Goal: Information Seeking & Learning: Learn about a topic

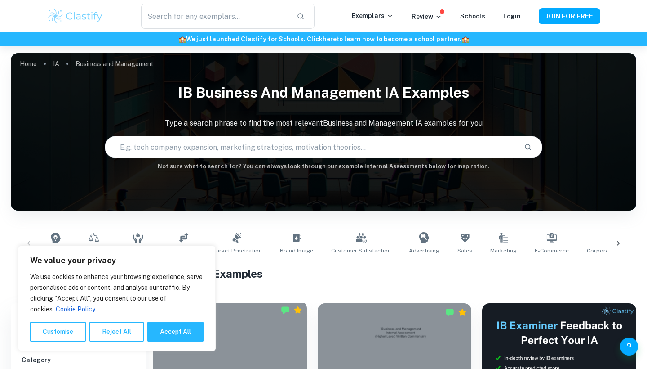
scroll to position [232, 0]
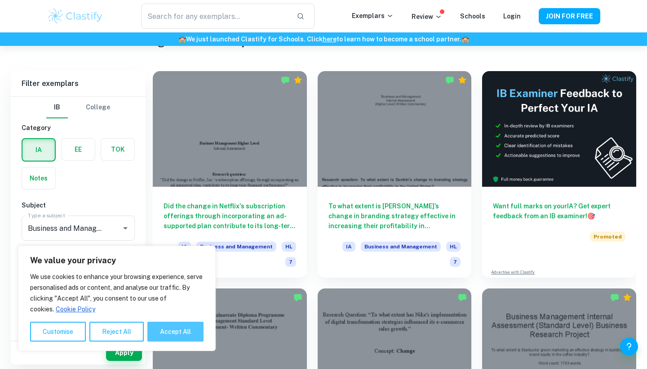
click at [178, 330] on button "Accept All" at bounding box center [175, 331] width 56 height 20
checkbox input "true"
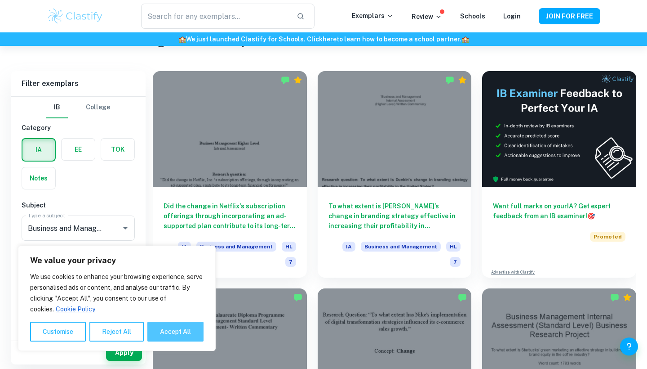
checkbox input "true"
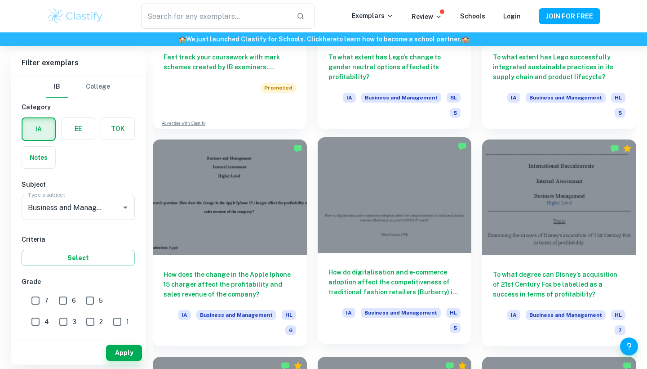
scroll to position [817, 0]
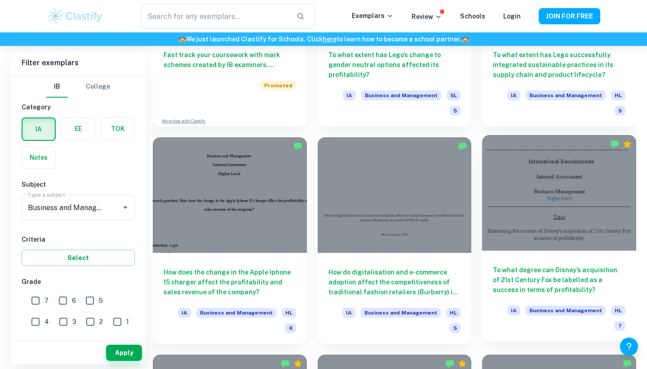
click at [528, 183] on div at bounding box center [559, 193] width 154 height 116
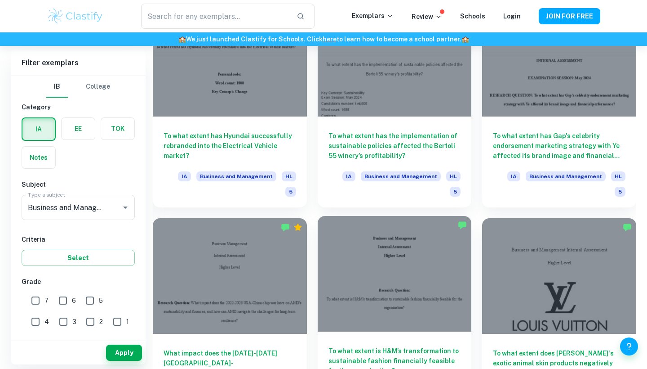
scroll to position [1278, 0]
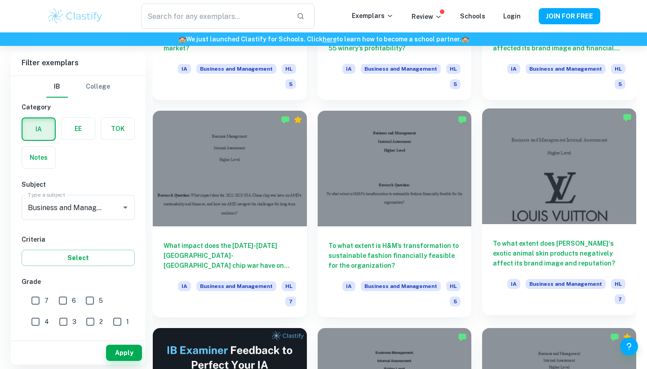
click at [550, 170] on div at bounding box center [559, 166] width 154 height 116
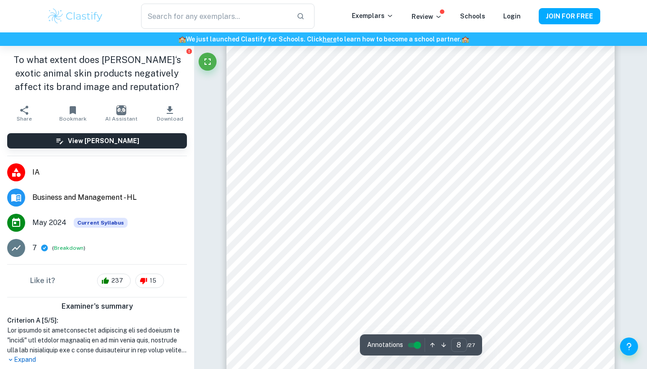
scroll to position [3766, 0]
type input "10"
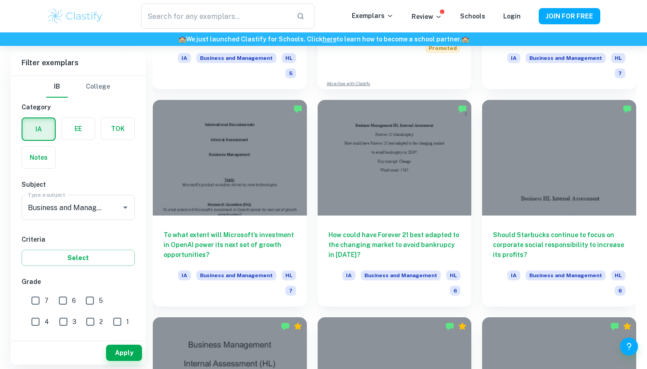
scroll to position [1944, 0]
